Goal: Navigation & Orientation: Go to known website

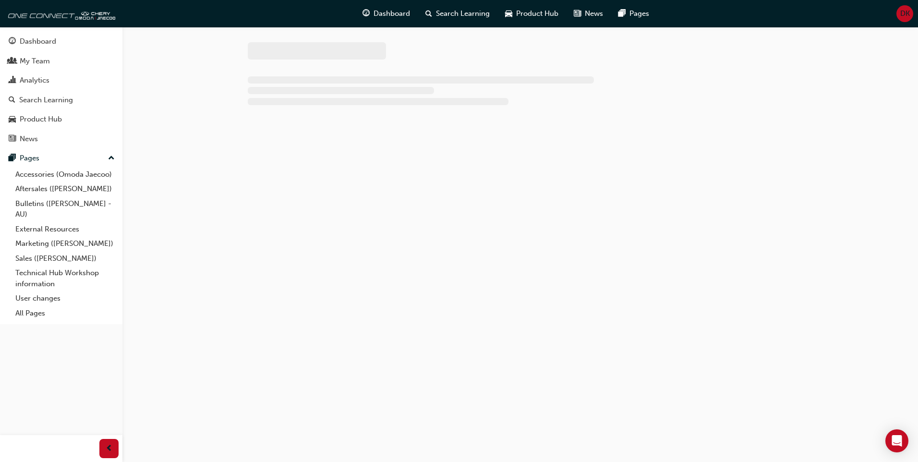
click at [903, 12] on div "DK" at bounding box center [904, 13] width 17 height 17
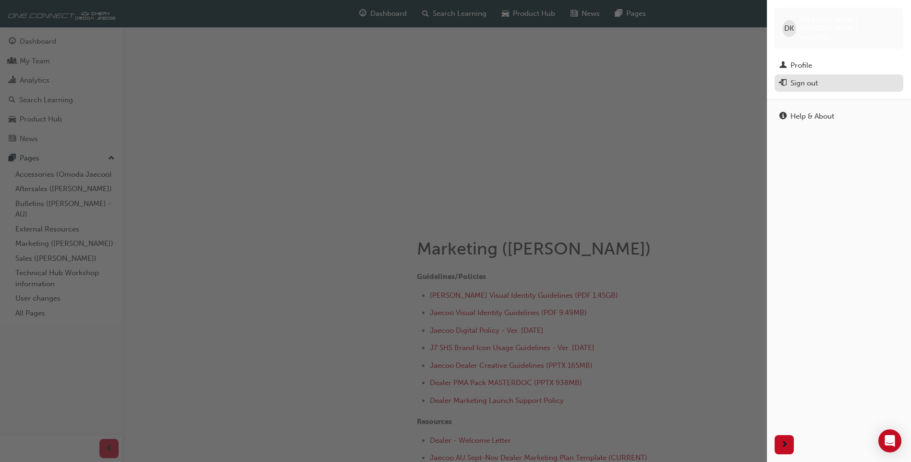
click at [808, 78] on div "Sign out" at bounding box center [803, 83] width 27 height 11
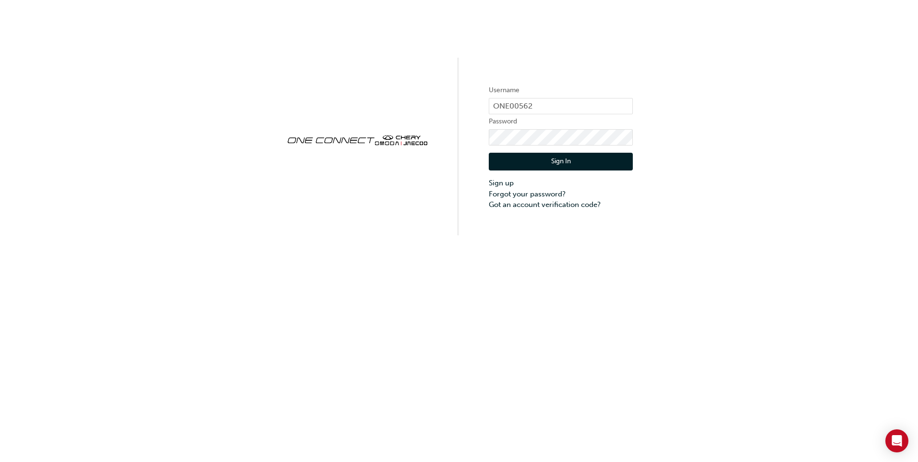
click at [575, 97] on form "Username ONE00562 Password Sign In Sign up Forgot your password? Got an account…" at bounding box center [561, 146] width 144 height 125
click at [535, 103] on input "ONE00562" at bounding box center [561, 106] width 144 height 16
click at [575, 97] on form "Username ONE00562 Password Sign In Sign up Forgot your password? Got an account…" at bounding box center [561, 146] width 144 height 125
drag, startPoint x: 575, startPoint y: 97, endPoint x: 568, endPoint y: 108, distance: 12.4
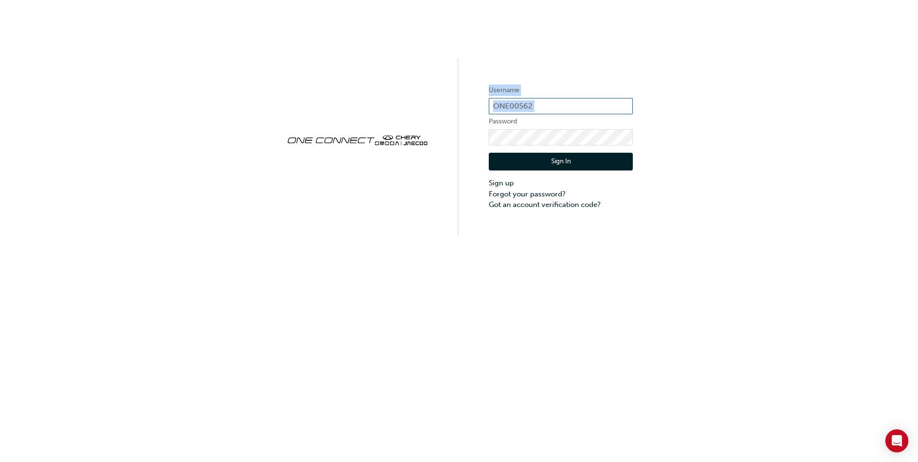
click at [568, 108] on input "ONE00562" at bounding box center [561, 106] width 144 height 16
click at [532, 103] on input "ONE00562" at bounding box center [561, 106] width 144 height 16
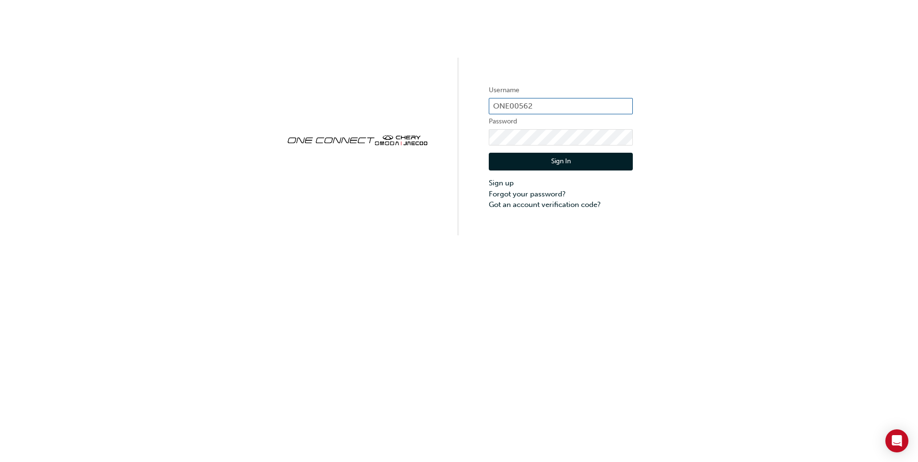
paste input "damian.mcintyre@ccauto.com.au"
type input "damian.mcintyre@ccauto.com.au"
click at [497, 156] on button "Sign In" at bounding box center [561, 162] width 144 height 18
